Goal: Information Seeking & Learning: Check status

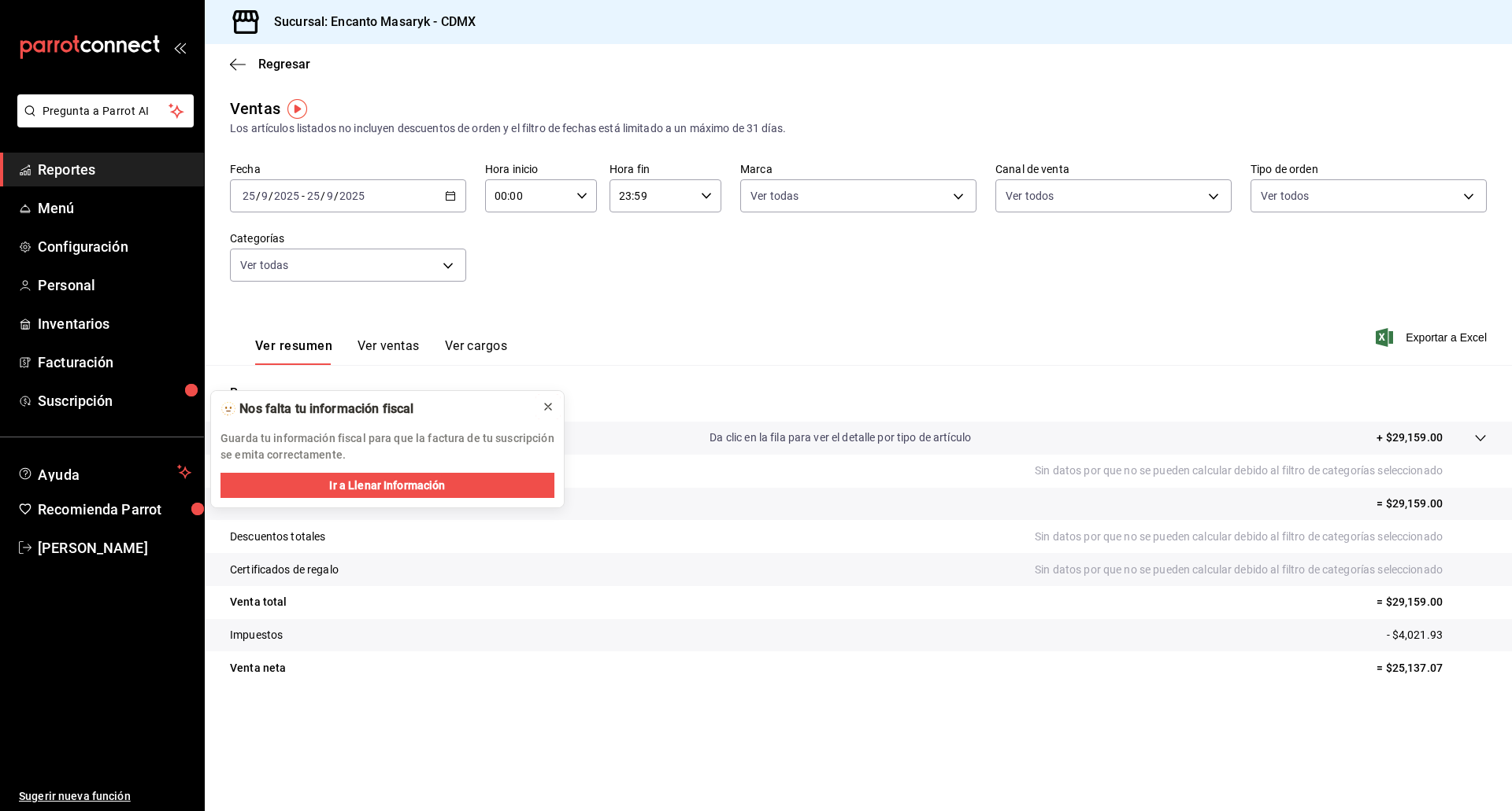
click at [549, 405] on icon at bounding box center [548, 406] width 13 height 13
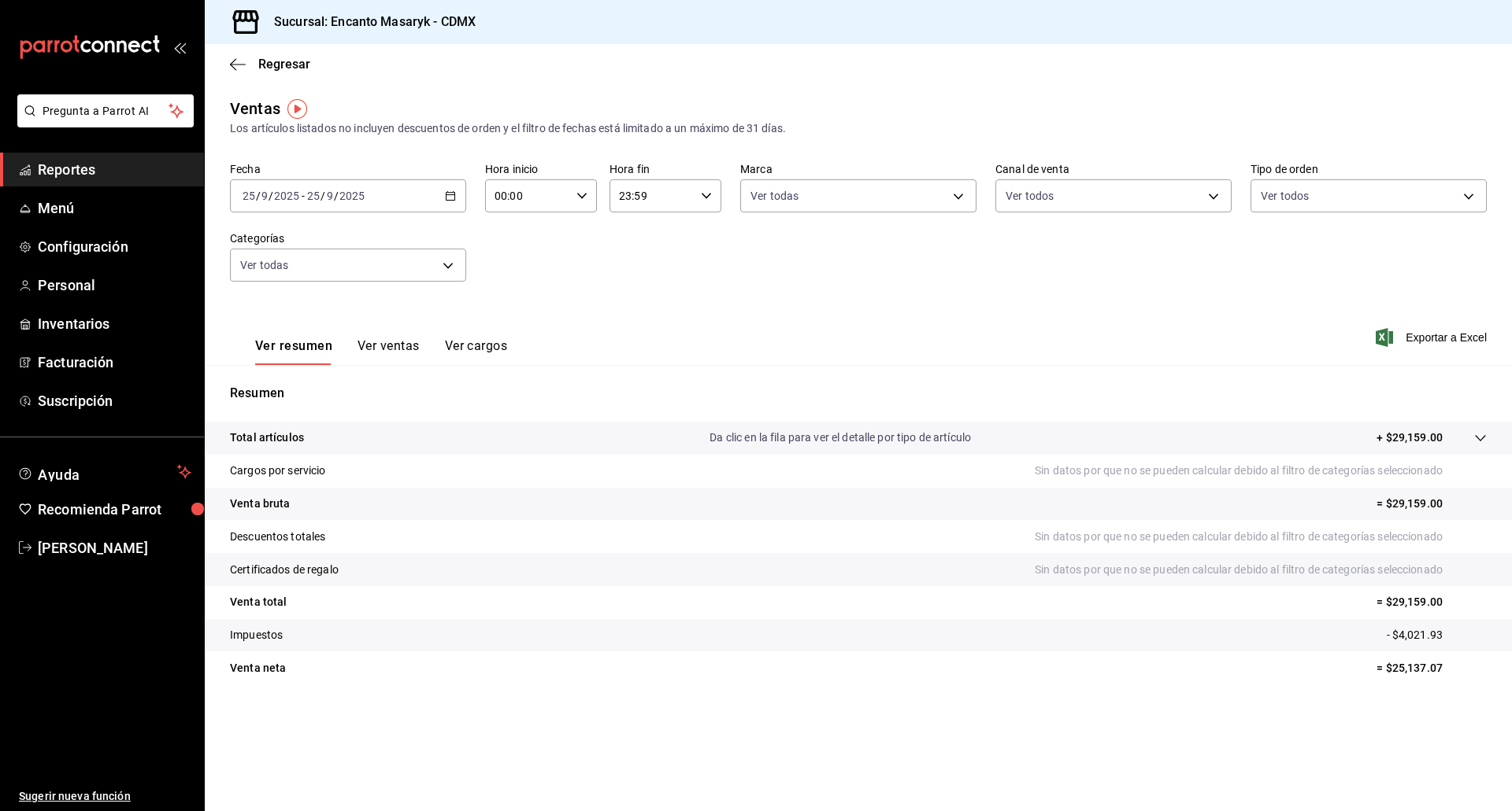
click at [83, 172] on span "Reportes" at bounding box center [115, 169] width 154 height 21
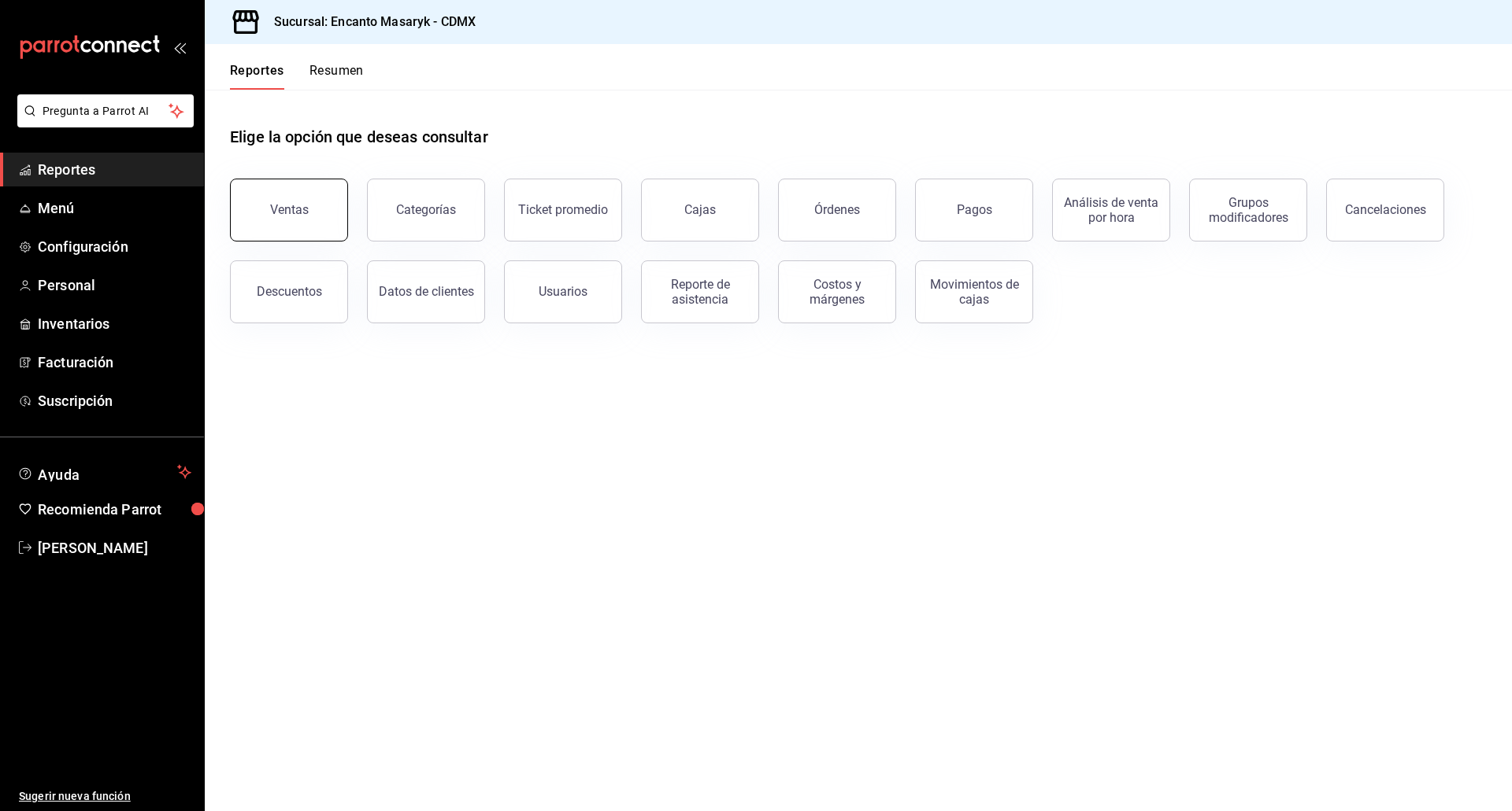
click at [277, 207] on div "Ventas" at bounding box center [289, 210] width 39 height 15
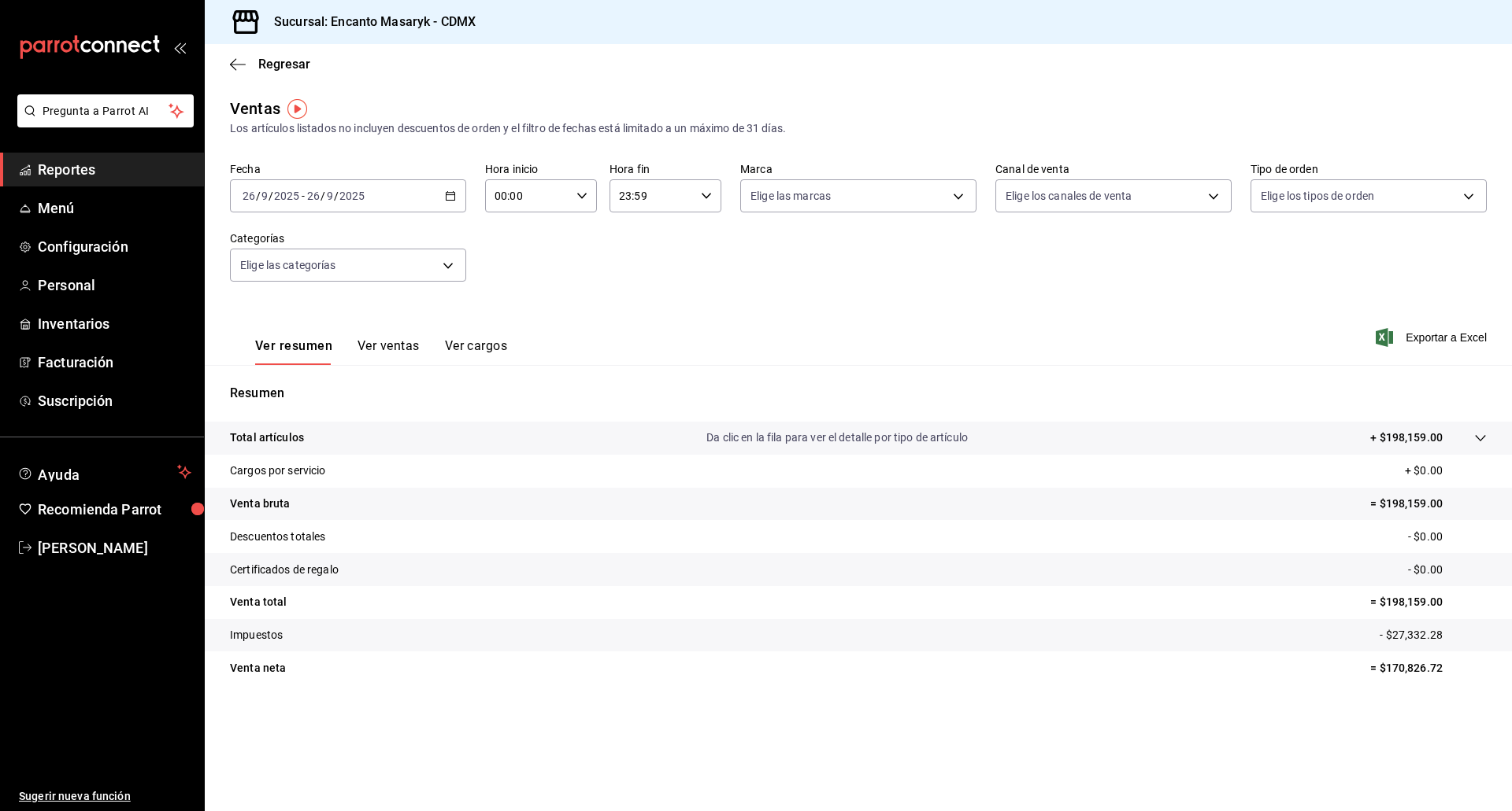
click at [384, 349] on button "Ver ventas" at bounding box center [389, 352] width 62 height 27
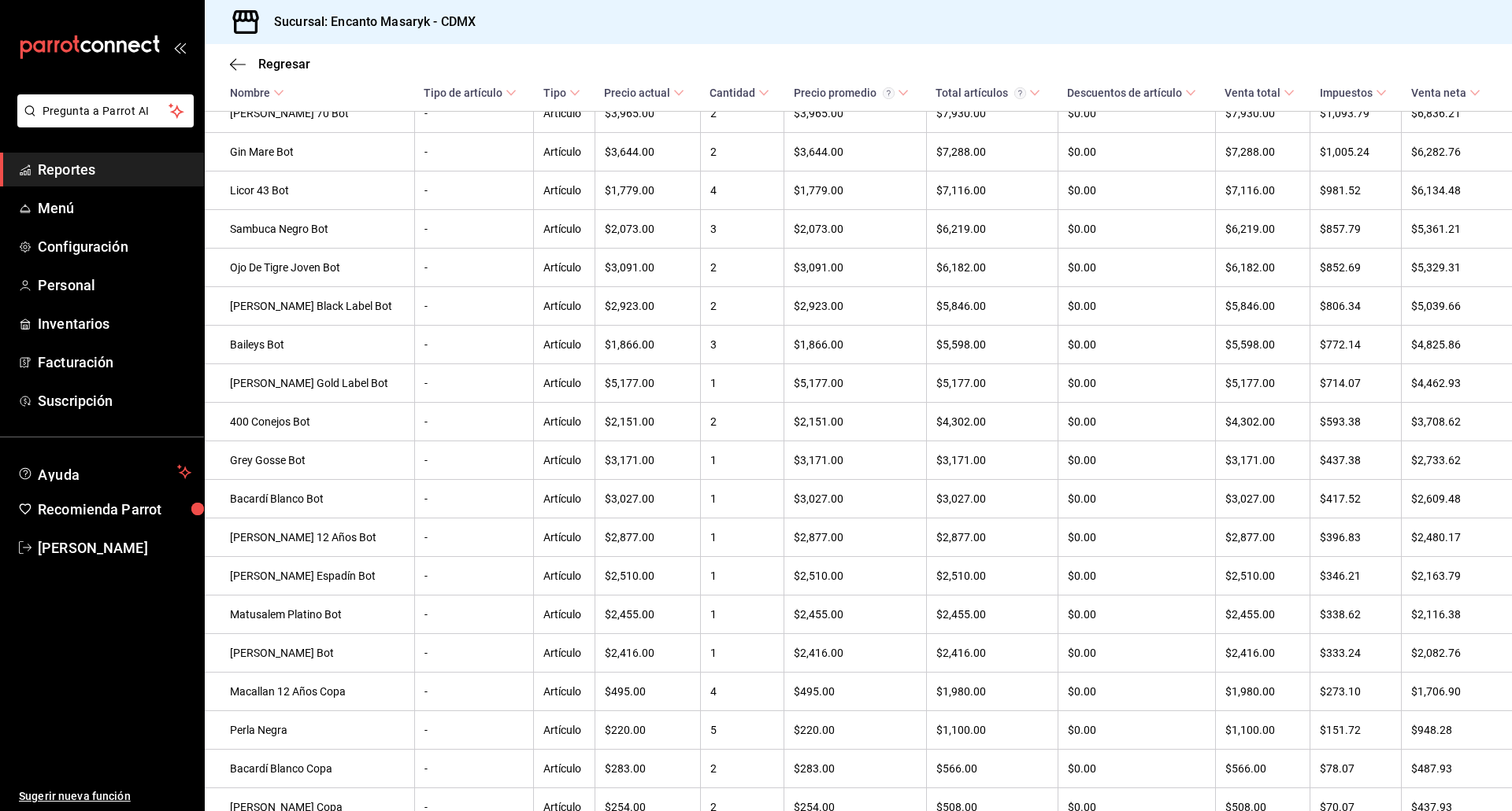
scroll to position [860, 0]
